Goal: Navigation & Orientation: Find specific page/section

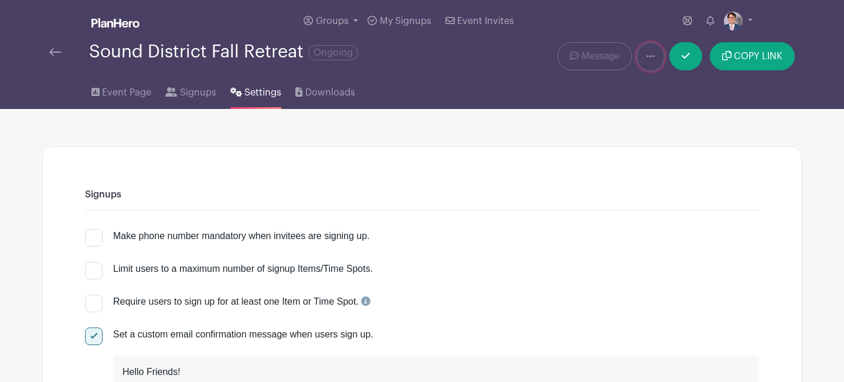
click at [649, 59] on icon at bounding box center [650, 56] width 8 height 9
click at [55, 64] on div "Sound District Fall Retreat Ongoing" at bounding box center [263, 56] width 443 height 29
click at [51, 53] on img at bounding box center [55, 52] width 12 height 8
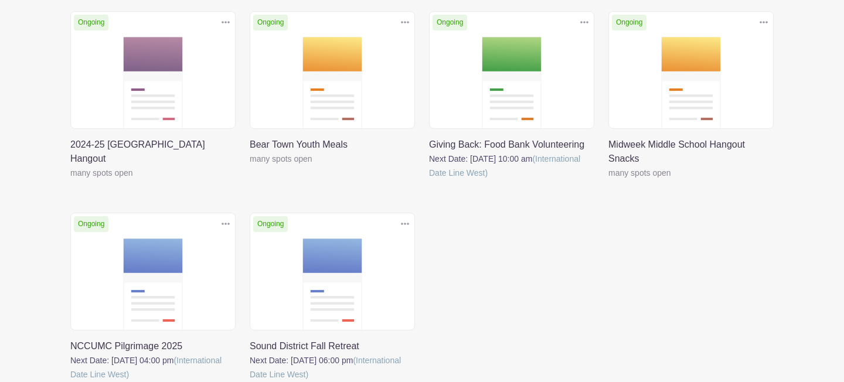
scroll to position [206, 0]
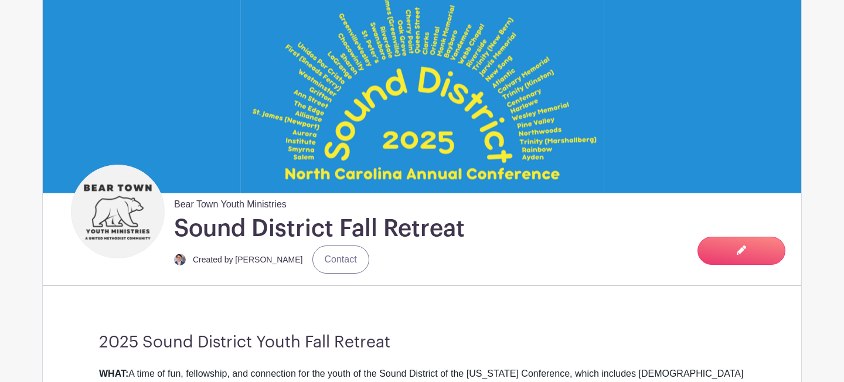
scroll to position [43, 0]
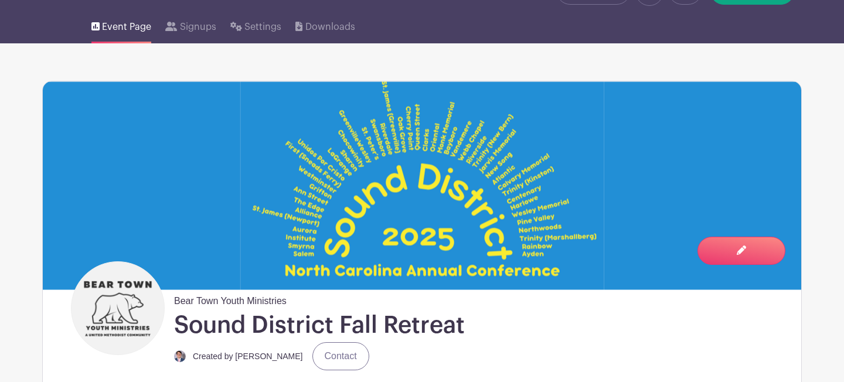
click at [320, 284] on div "Bear Town Youth Ministries [GEOGRAPHIC_DATA] Fall Retreat Created by [PERSON_NA…" at bounding box center [317, 315] width 305 height 109
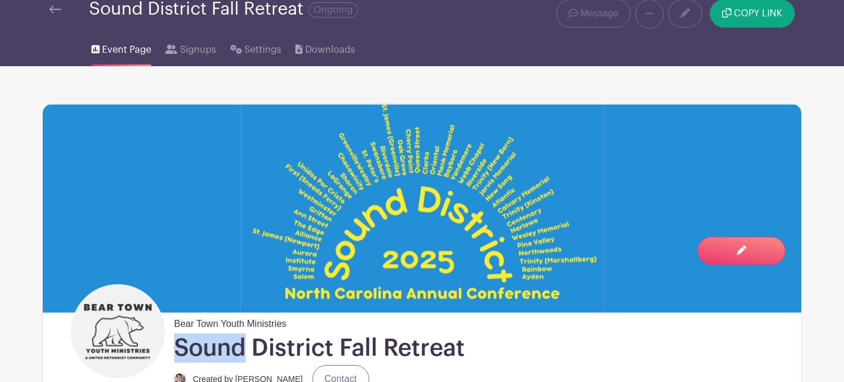
scroll to position [0, 0]
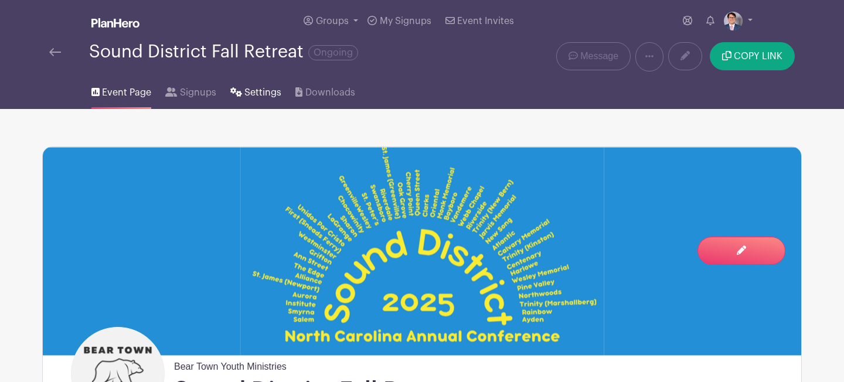
click at [246, 87] on span "Settings" at bounding box center [262, 93] width 37 height 14
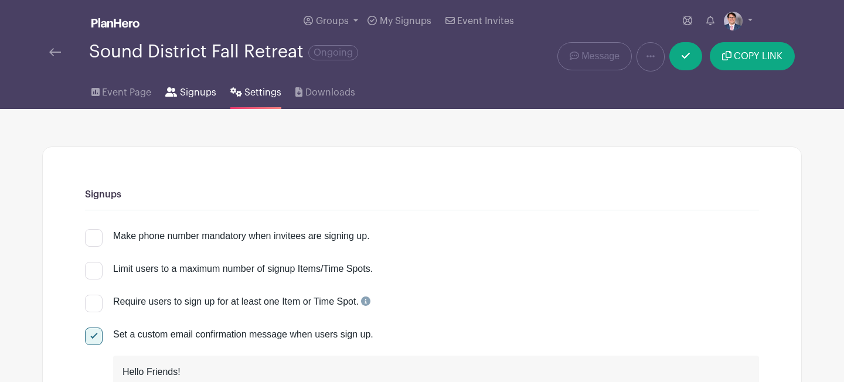
click at [191, 91] on span "Signups" at bounding box center [198, 93] width 36 height 14
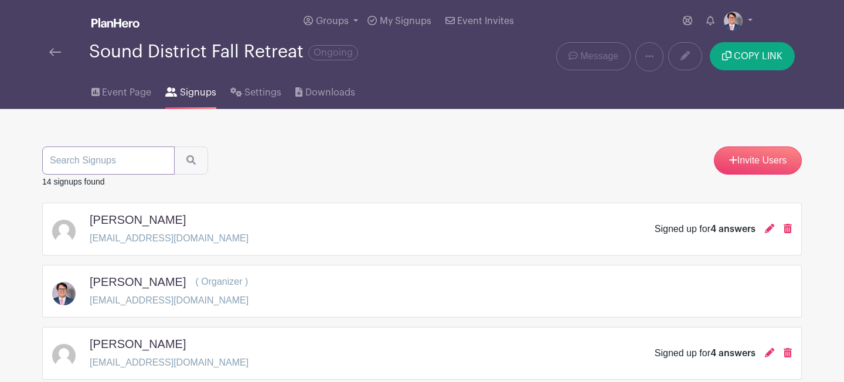
click at [135, 166] on input "search" at bounding box center [108, 160] width 132 height 28
type input "[PERSON_NAME]"
click at [174, 146] on button "submit" at bounding box center [191, 160] width 34 height 28
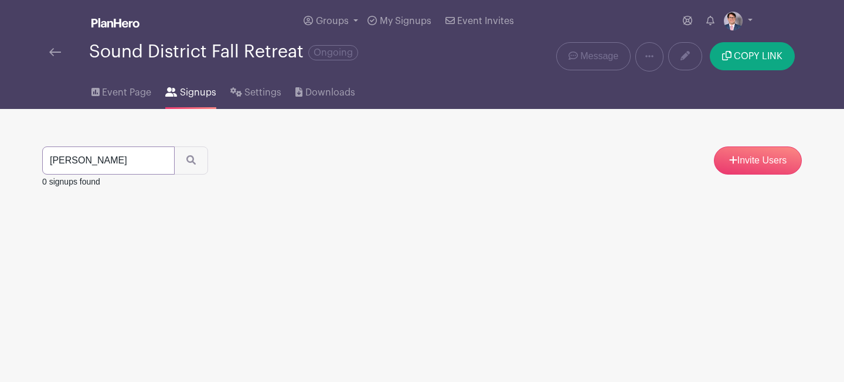
click at [146, 166] on input "[PERSON_NAME]" at bounding box center [108, 160] width 132 height 28
click at [147, 162] on input "[PERSON_NAME]" at bounding box center [108, 160] width 132 height 28
type input "[PERSON_NAME]"
click at [174, 146] on button "submit" at bounding box center [191, 160] width 34 height 28
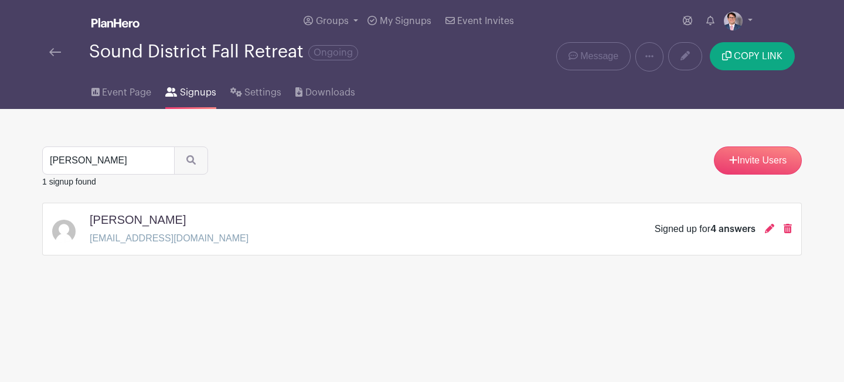
click at [68, 227] on img at bounding box center [63, 231] width 23 height 23
click at [731, 233] on span "4 answers" at bounding box center [732, 228] width 45 height 9
click at [766, 228] on icon at bounding box center [769, 228] width 9 height 9
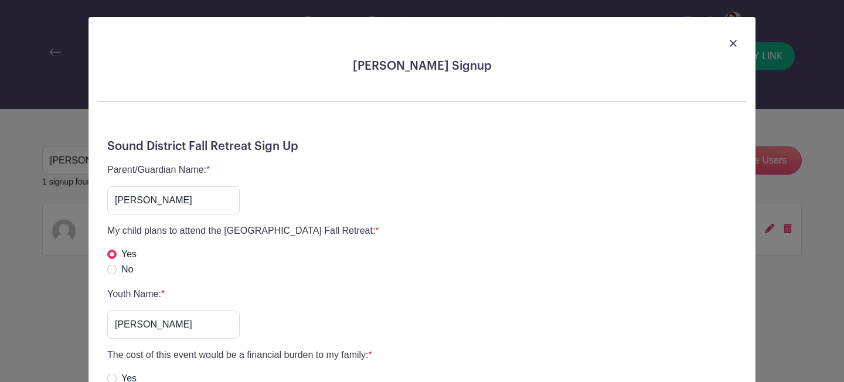
click at [734, 40] on img at bounding box center [732, 43] width 7 height 7
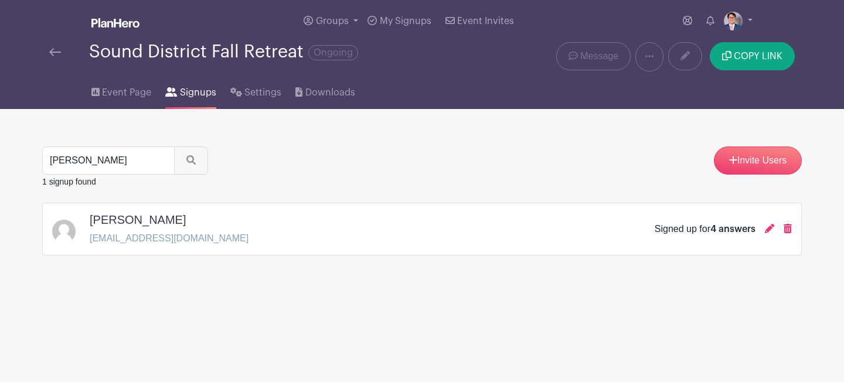
click at [63, 61] on div "Sound District Fall Retreat Ongoing" at bounding box center [263, 51] width 429 height 19
click at [58, 54] on img at bounding box center [55, 52] width 12 height 8
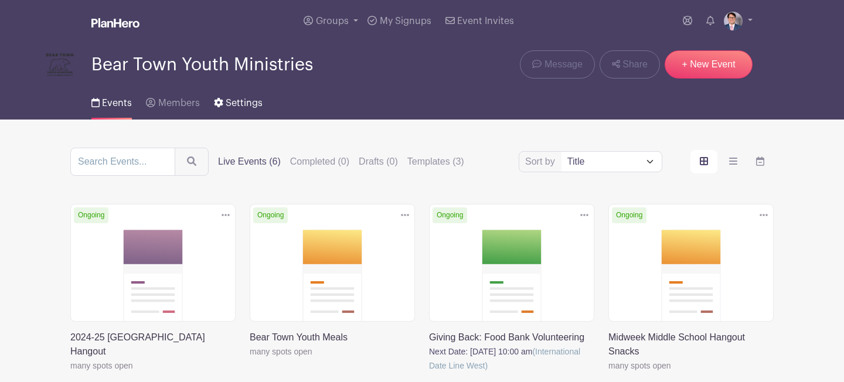
click at [223, 107] on link "Settings" at bounding box center [238, 100] width 49 height 37
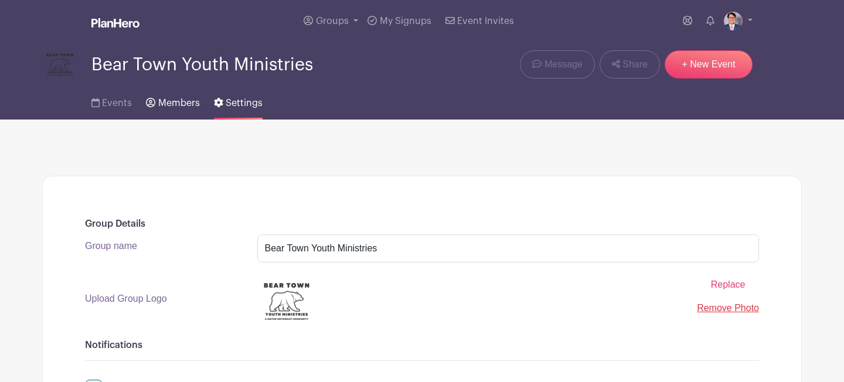
click at [170, 101] on span "Members" at bounding box center [179, 102] width 42 height 9
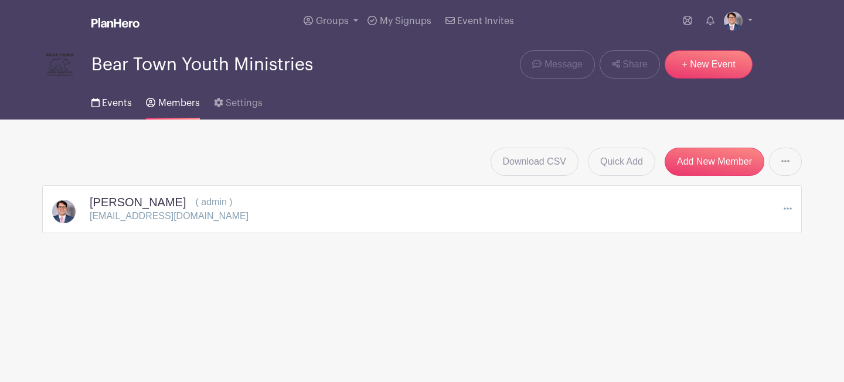
click at [125, 100] on span "Events" at bounding box center [117, 102] width 30 height 9
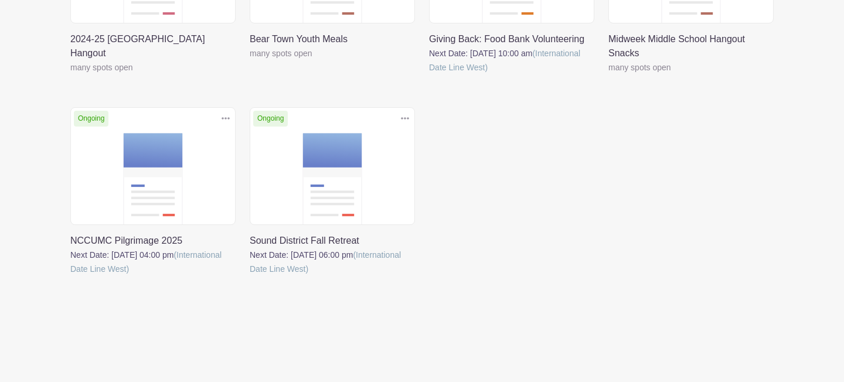
click at [250, 276] on link at bounding box center [250, 276] width 0 height 0
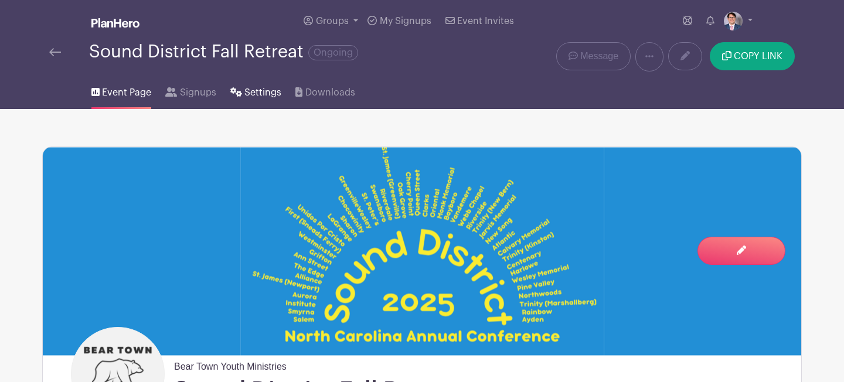
click at [253, 93] on span "Settings" at bounding box center [262, 93] width 37 height 14
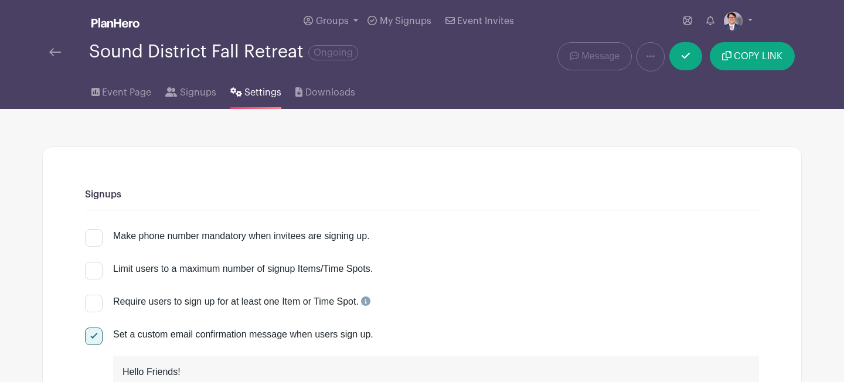
click at [56, 56] on img at bounding box center [55, 52] width 12 height 8
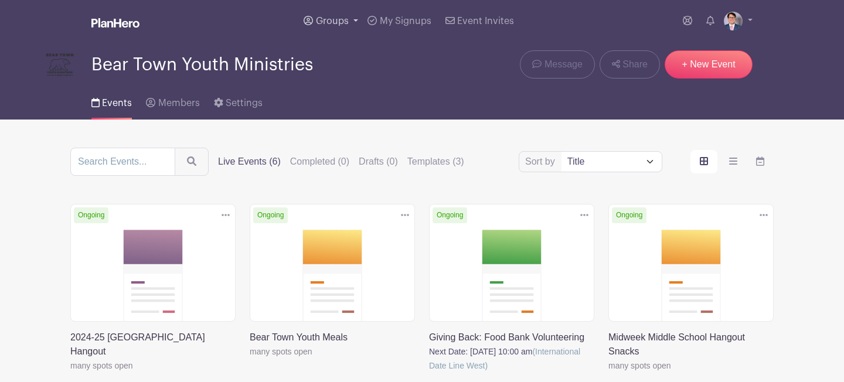
click at [351, 19] on link "Groups" at bounding box center [331, 21] width 64 height 42
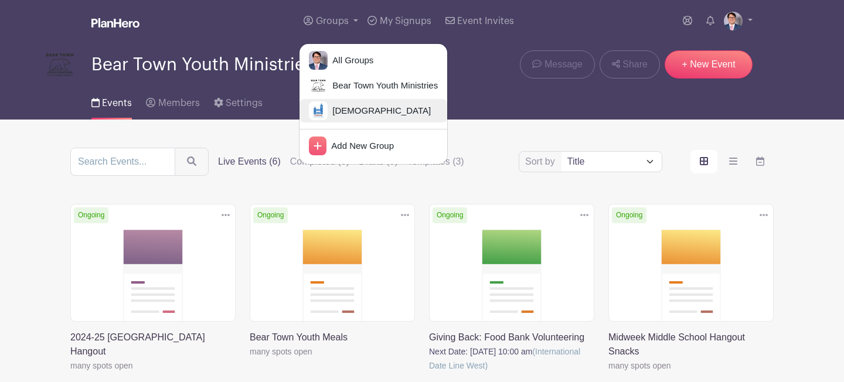
click at [386, 100] on link "[DEMOGRAPHIC_DATA]" at bounding box center [373, 110] width 148 height 23
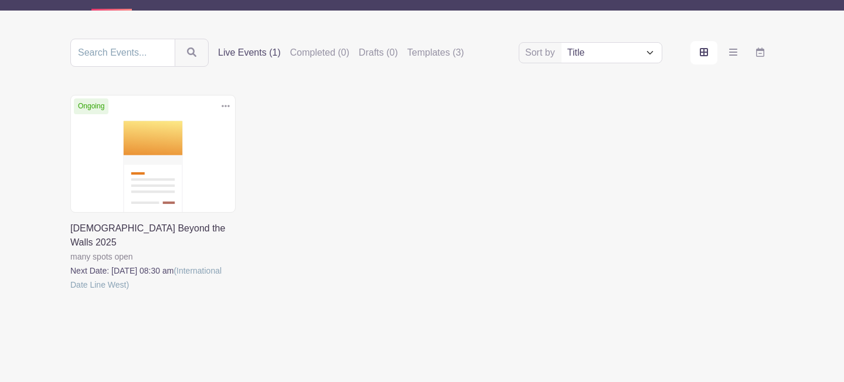
scroll to position [18, 0]
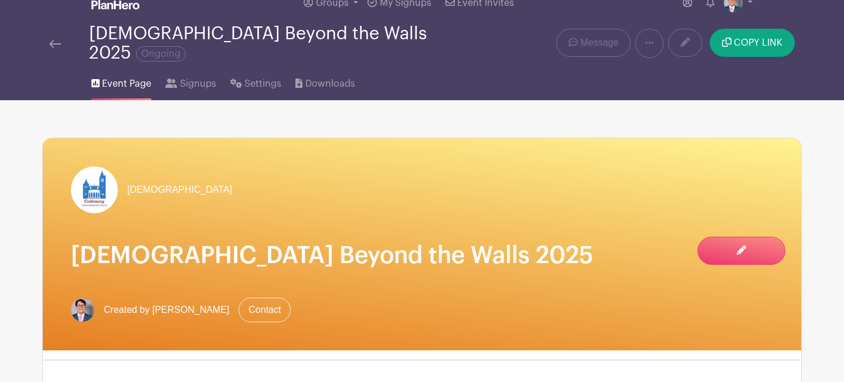
click at [171, 182] on div "[DEMOGRAPHIC_DATA] [DEMOGRAPHIC_DATA] Beyond the Walls 2025 Created by [PERSON_…" at bounding box center [422, 244] width 758 height 212
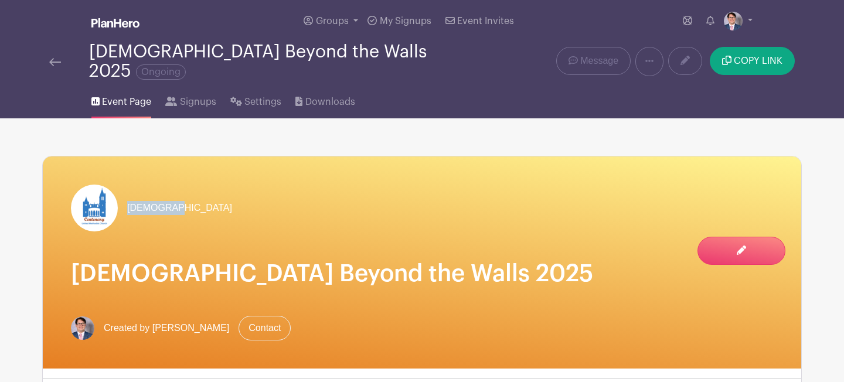
click at [171, 185] on div "[DEMOGRAPHIC_DATA]" at bounding box center [151, 208] width 161 height 47
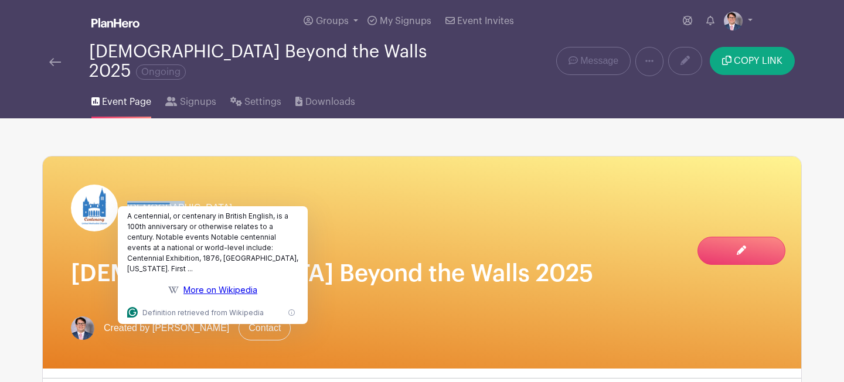
click at [171, 185] on div "[DEMOGRAPHIC_DATA]" at bounding box center [151, 208] width 161 height 47
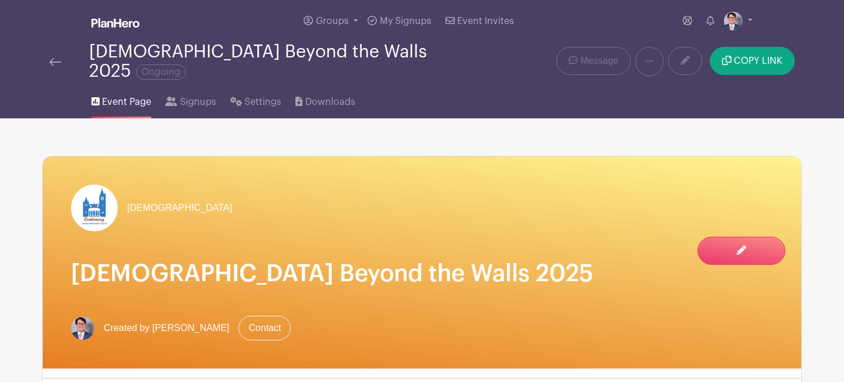
click at [50, 58] on img at bounding box center [55, 62] width 12 height 8
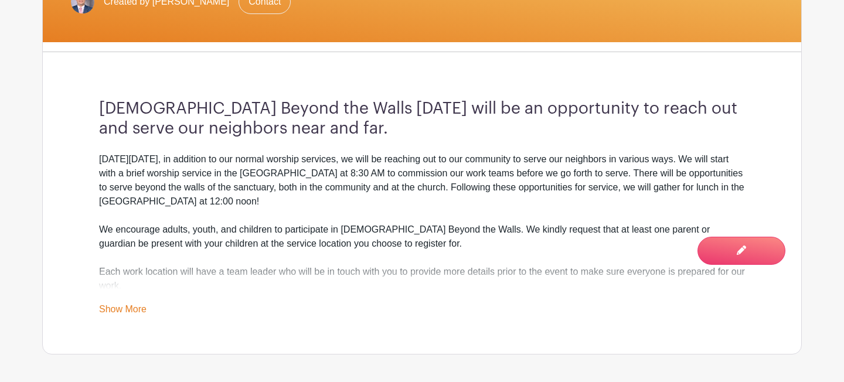
scroll to position [335, 0]
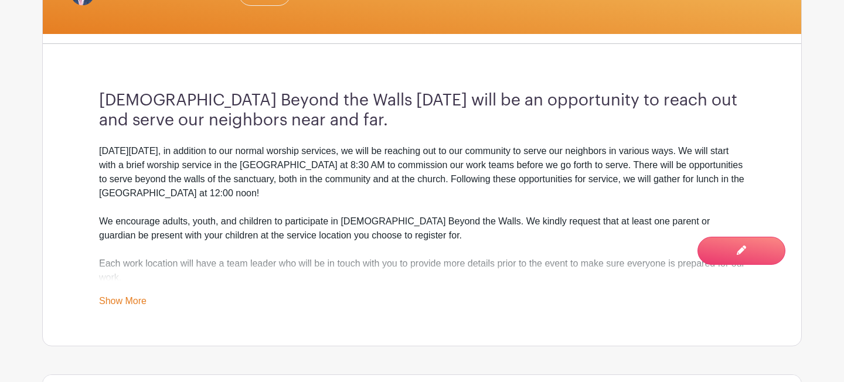
click at [131, 296] on link "Show More" at bounding box center [122, 303] width 47 height 15
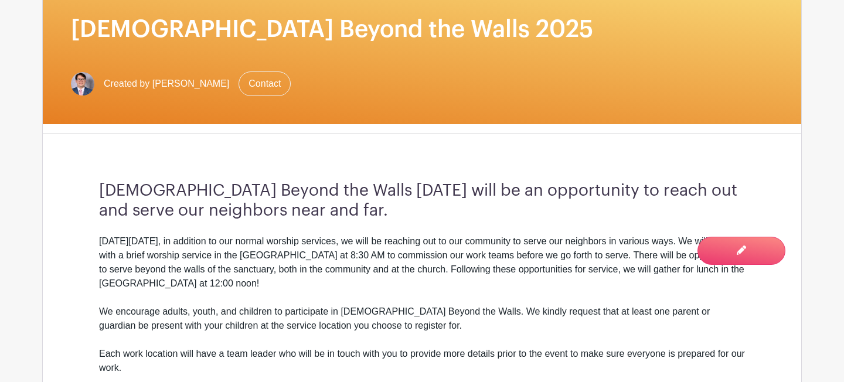
scroll to position [593, 0]
